Goal: Task Accomplishment & Management: Manage account settings

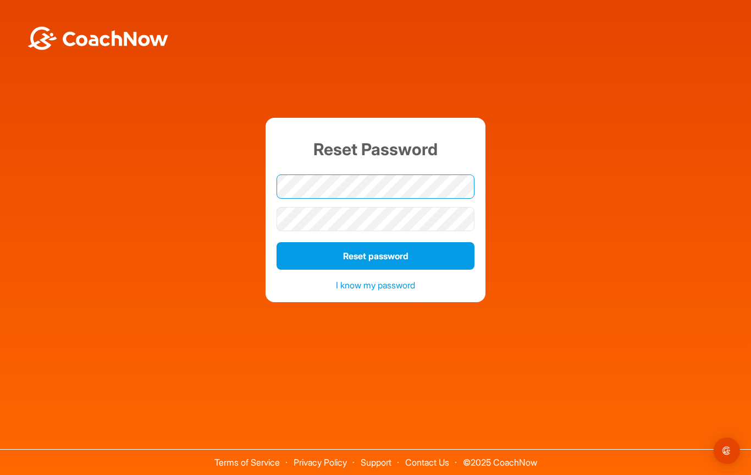
click at [363, 188] on div at bounding box center [376, 186] width 198 height 32
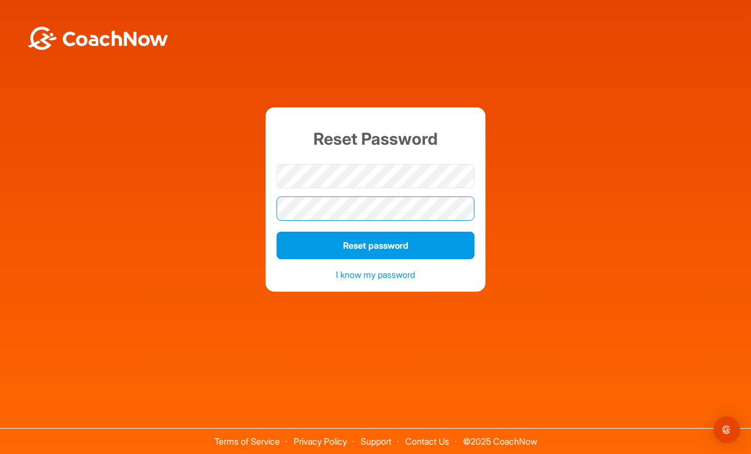
click at [366, 202] on form "Reset password" at bounding box center [376, 211] width 198 height 104
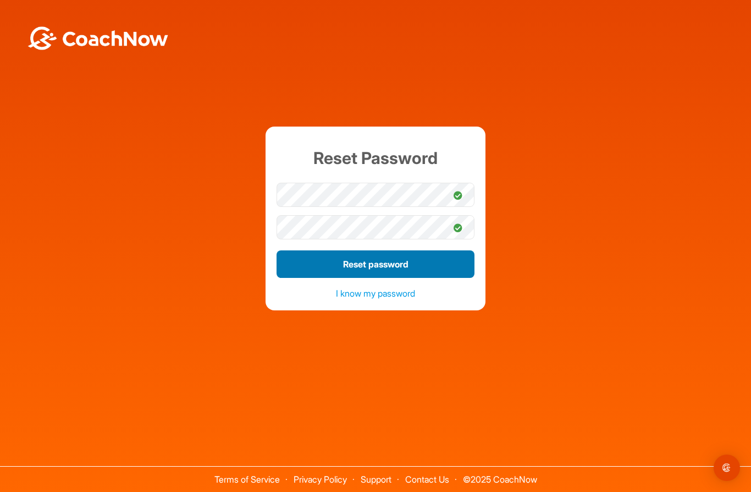
click at [383, 267] on button "Reset password" at bounding box center [376, 263] width 198 height 27
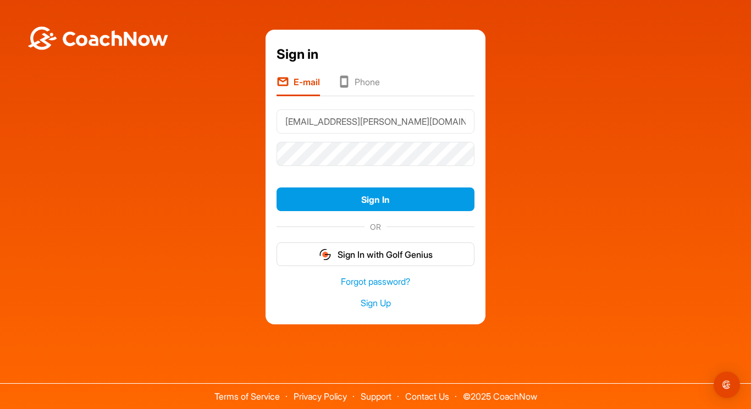
type input "[EMAIL_ADDRESS][PERSON_NAME][DOMAIN_NAME]"
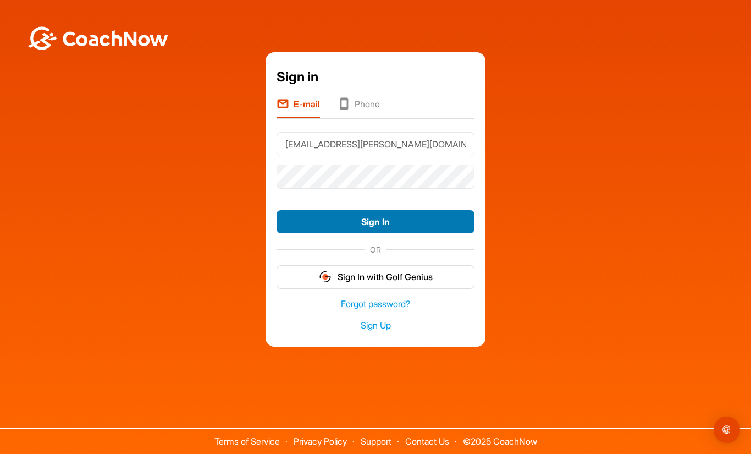
click at [370, 223] on form "[EMAIL_ADDRESS][PERSON_NAME][DOMAIN_NAME] Sign In OR Sign In with Golf Genius" at bounding box center [376, 208] width 198 height 161
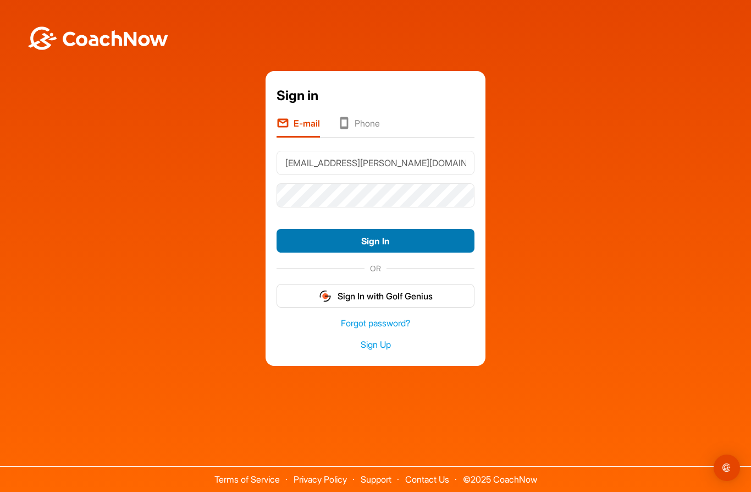
click at [391, 245] on button "Sign In" at bounding box center [376, 241] width 198 height 24
